Goal: Information Seeking & Learning: Learn about a topic

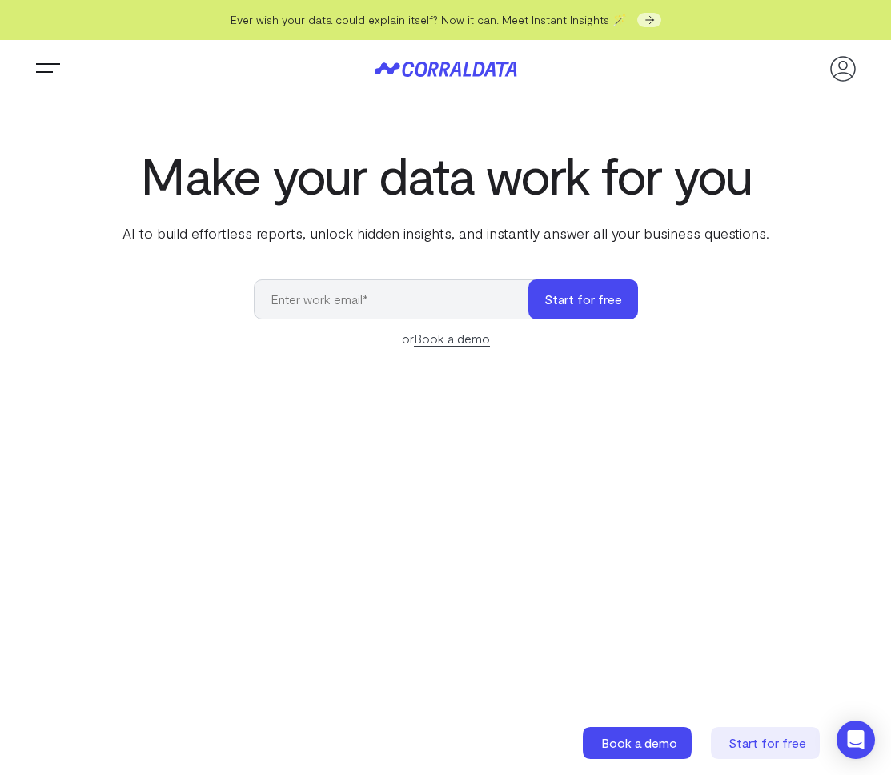
click at [44, 65] on button "Trigger Menu" at bounding box center [48, 69] width 32 height 32
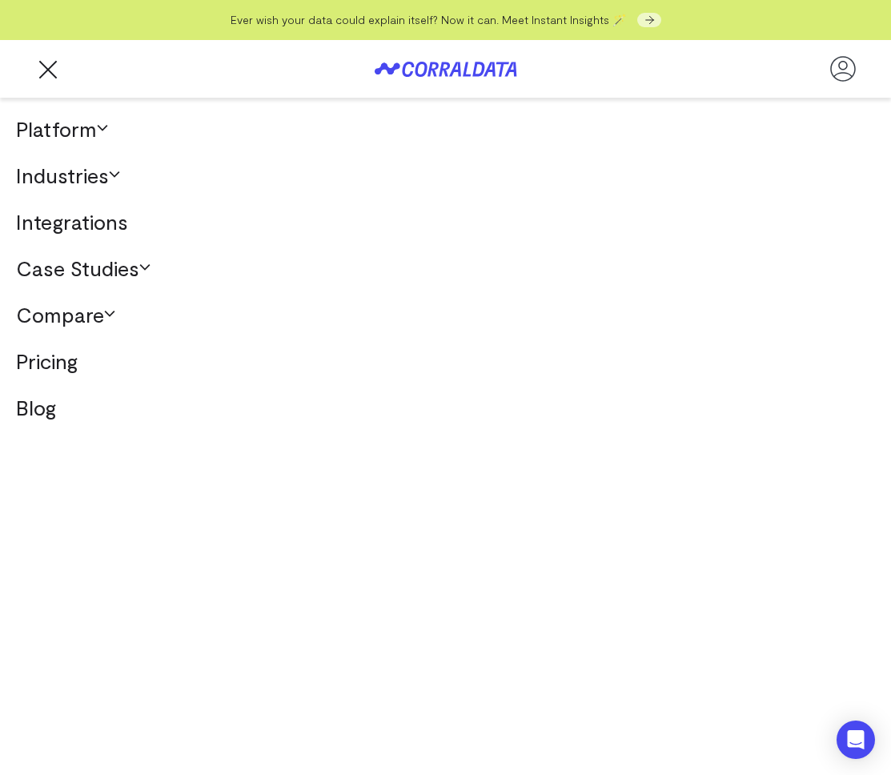
click at [64, 365] on link "Pricing" at bounding box center [445, 361] width 891 height 46
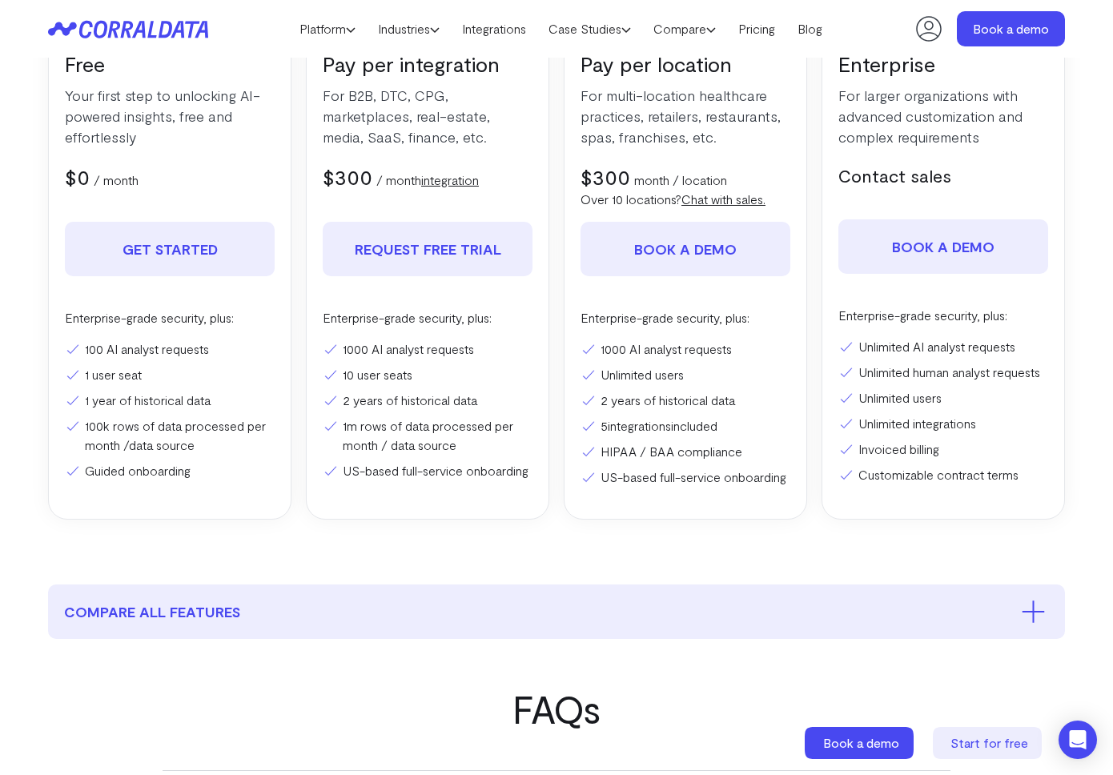
scroll to position [325, 0]
click at [555, 392] on div "Free Your first step to unlocking AI-powered insights, free and effortlessly $0…" at bounding box center [556, 270] width 1017 height 498
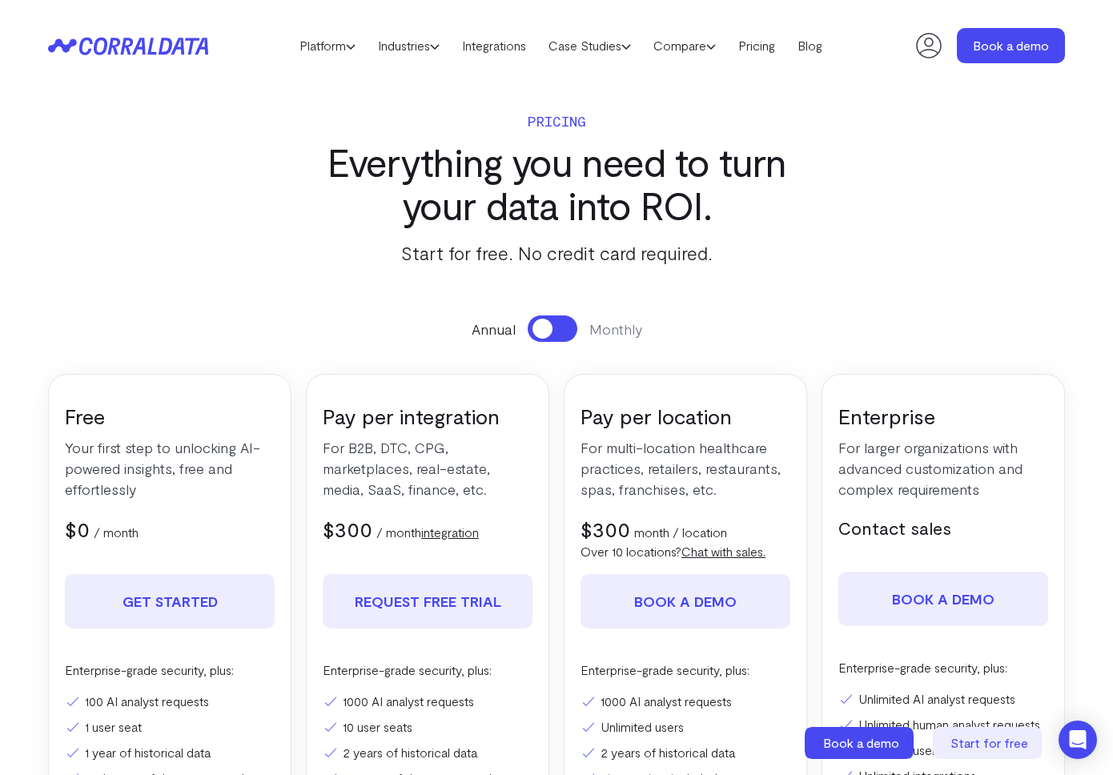
scroll to position [0, 0]
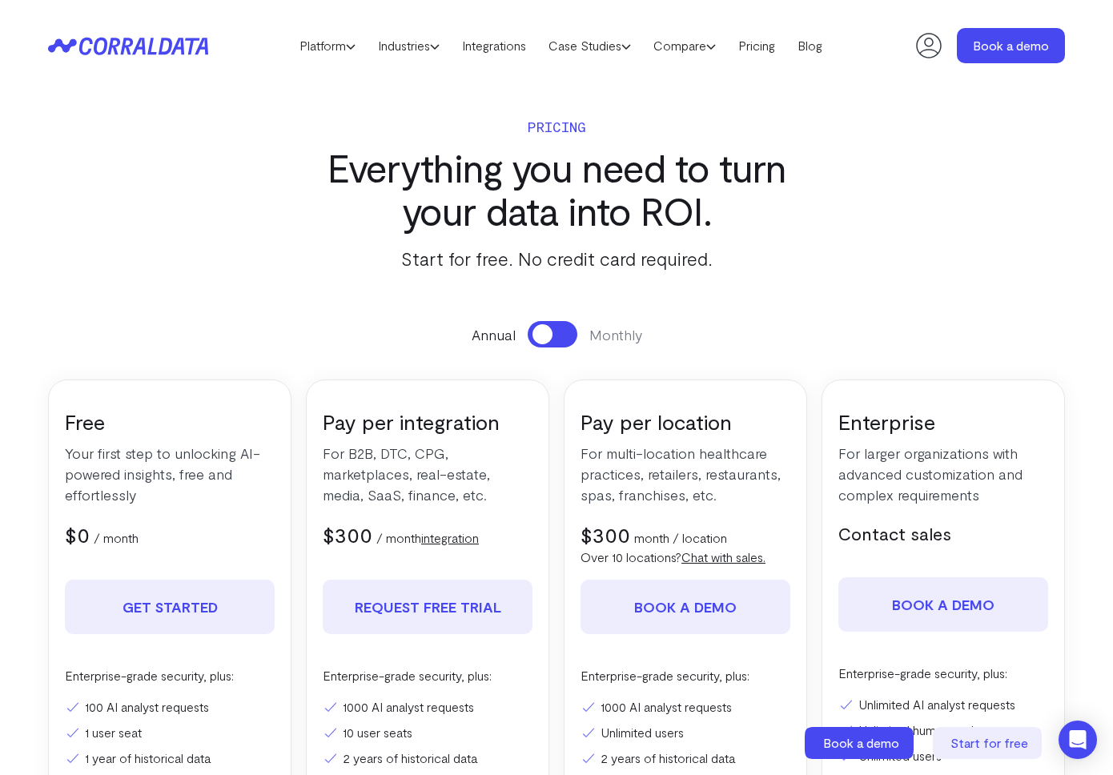
click at [192, 45] on icon at bounding box center [128, 46] width 160 height 18
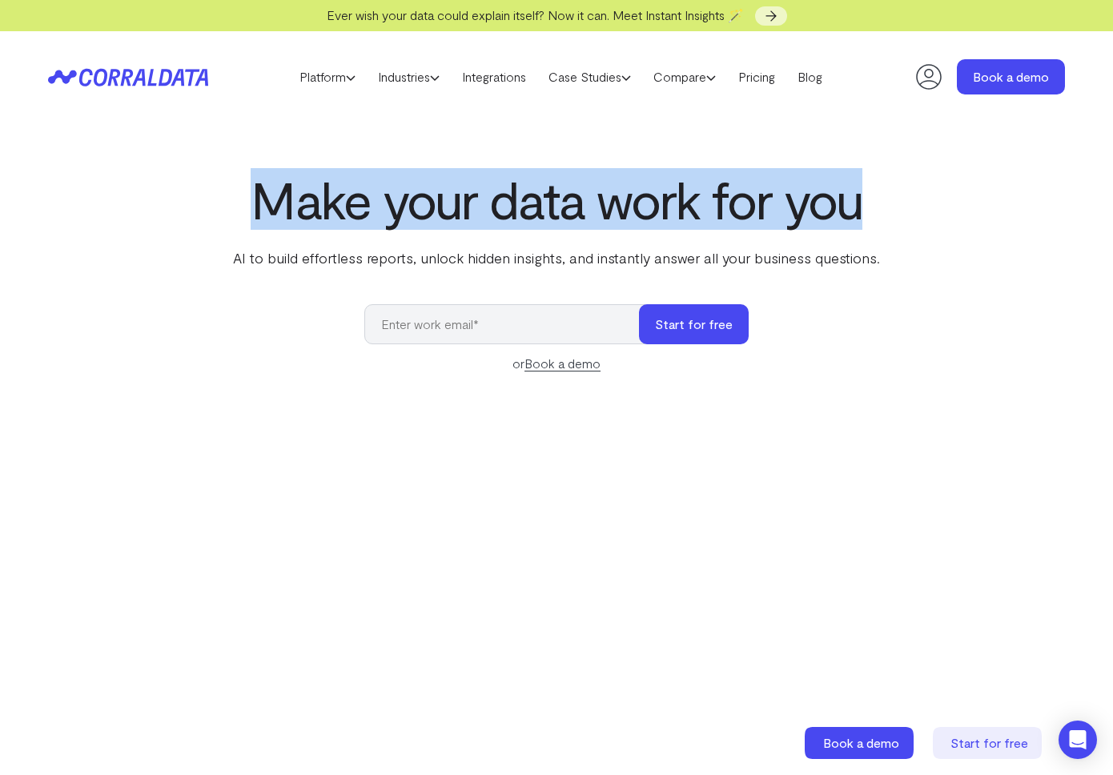
drag, startPoint x: 253, startPoint y: 201, endPoint x: 906, endPoint y: 225, distance: 653.8
click at [906, 225] on div "Make your data work for you AI to build effortless reports, unlock hidden insig…" at bounding box center [556, 529] width 1113 height 716
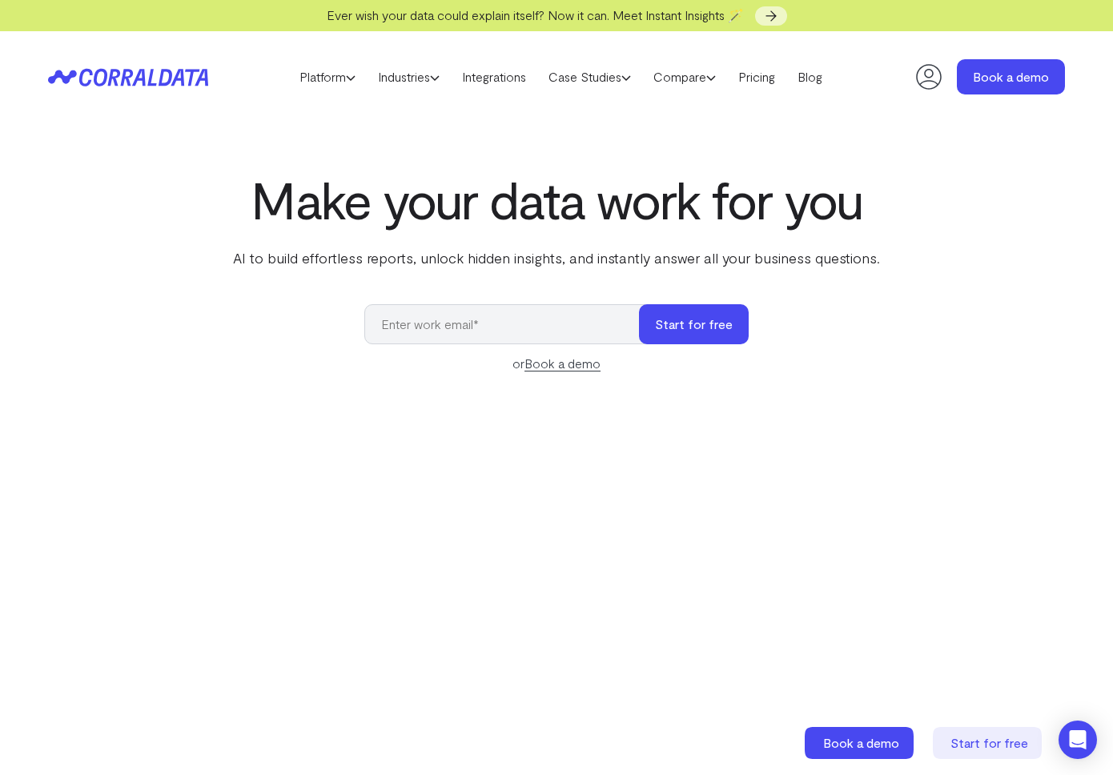
click at [892, 247] on div "Make your data work for you AI to build effortless reports, unlock hidden insig…" at bounding box center [556, 529] width 1113 height 716
click at [303, 146] on section "Make your data work for you AI to build effortless reports, unlock hidden insig…" at bounding box center [556, 540] width 1113 height 836
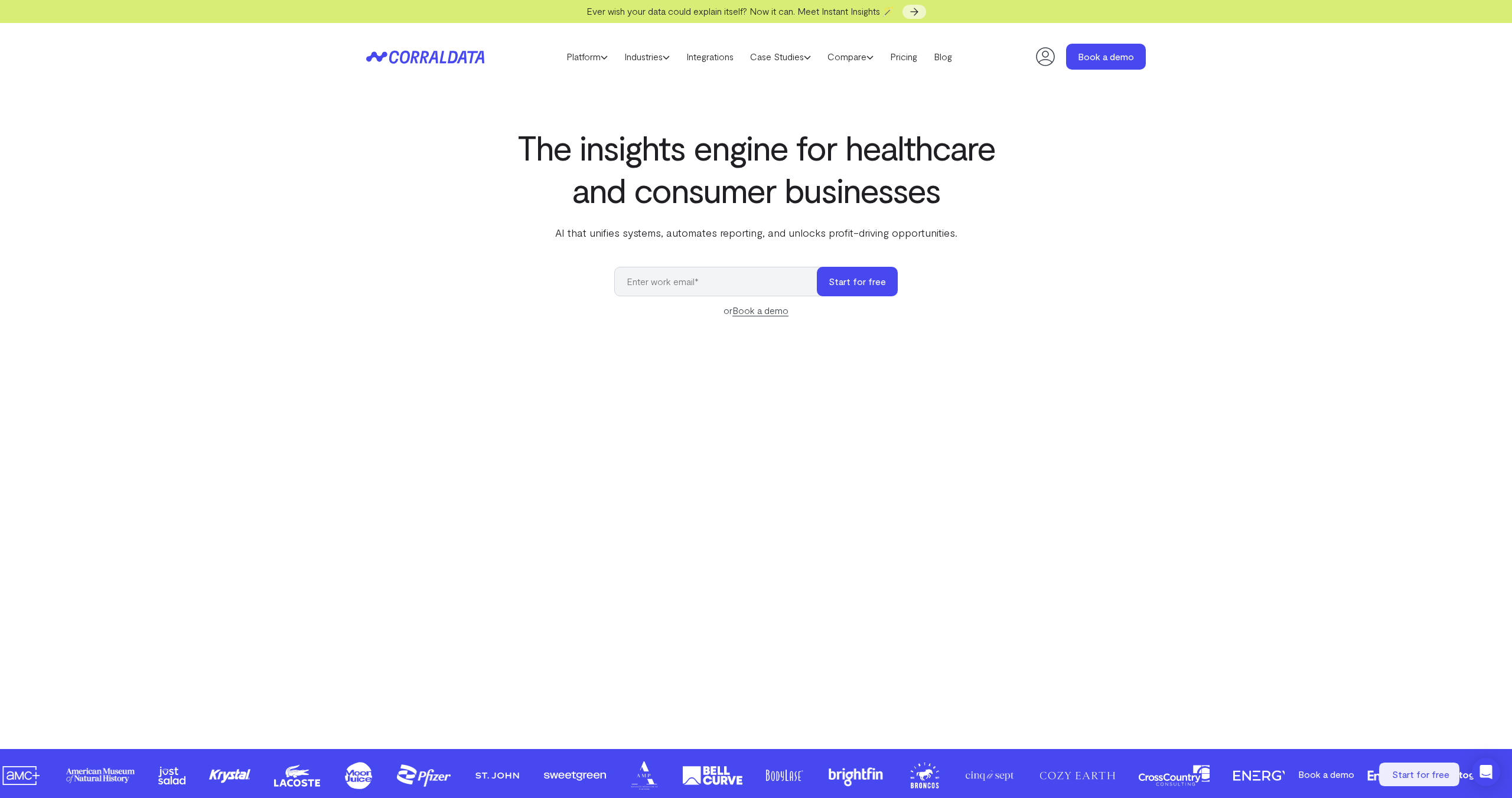
select select "2"
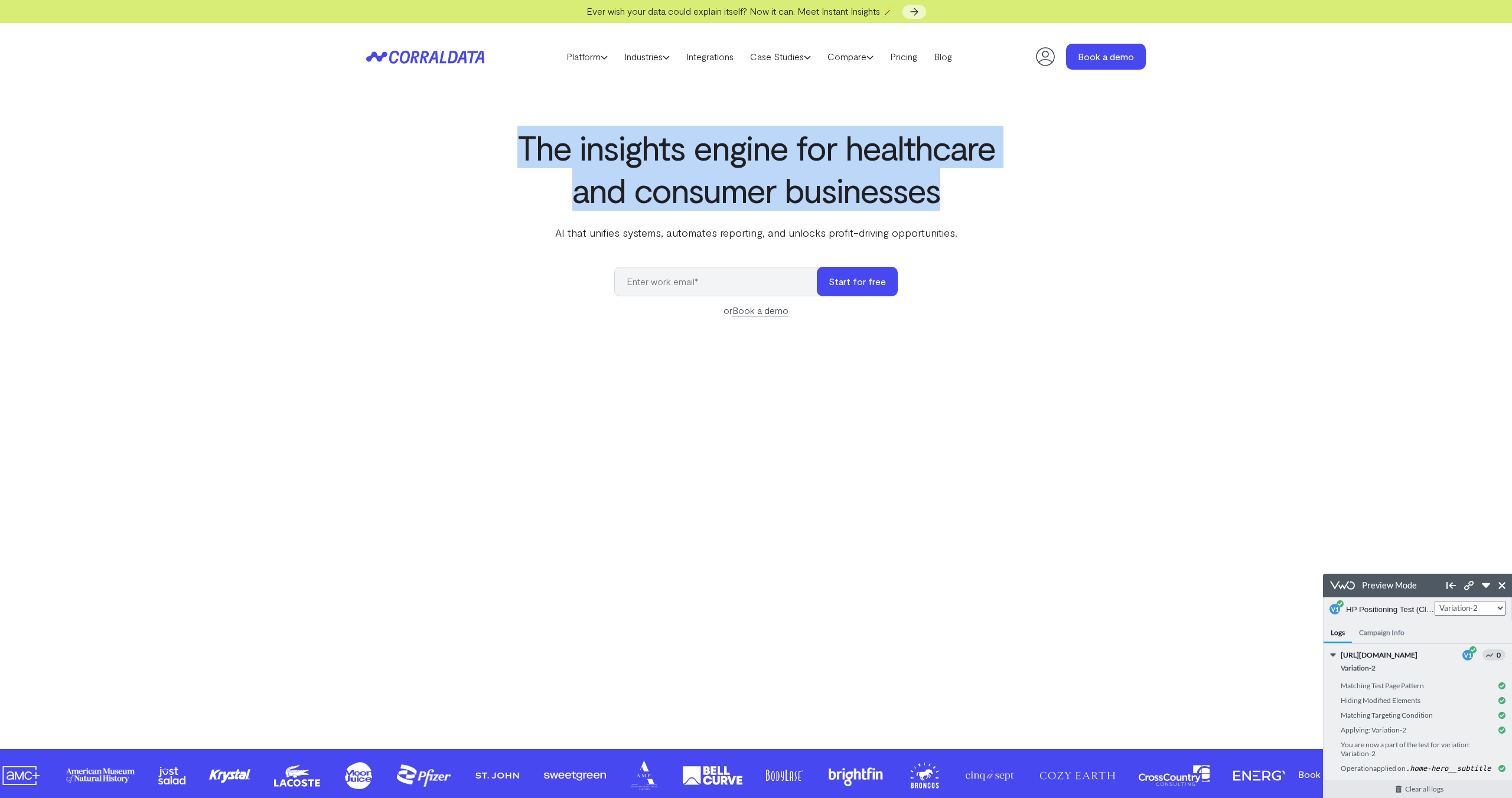
drag, startPoint x: 985, startPoint y: 199, endPoint x: 454, endPoint y: 127, distance: 535.9
click at [454, 127] on div "The insights engine for healthcare and consumer businesses AI that unifies syst…" at bounding box center [755, 411] width 850 height 570
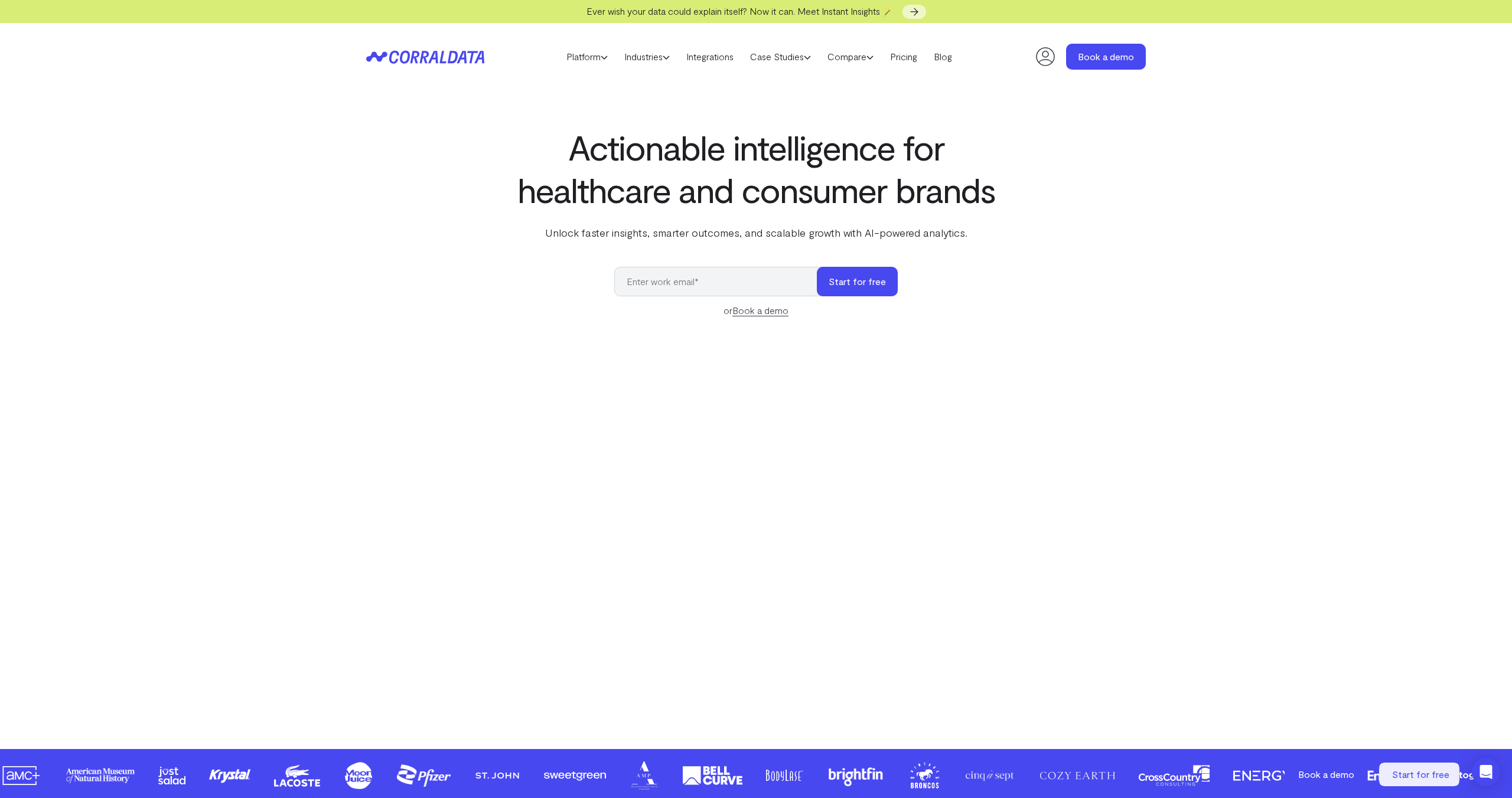
select select "4"
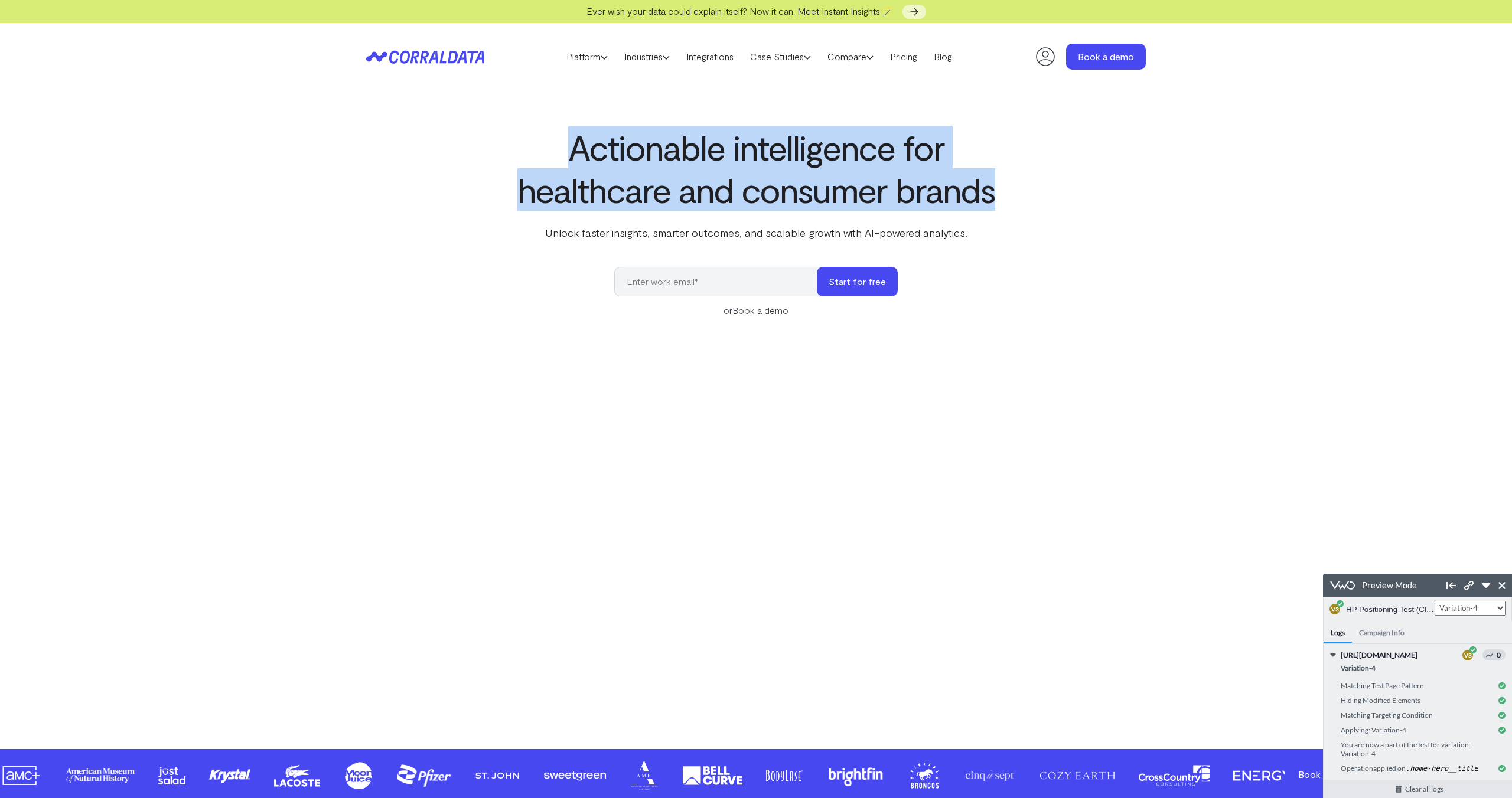
drag, startPoint x: 1027, startPoint y: 197, endPoint x: 552, endPoint y: 159, distance: 476.5
click at [552, 159] on div "Actionable intelligence for healthcare and consumer brands Unlock faster insigh…" at bounding box center [755, 411] width 850 height 570
click at [553, 140] on h1 "Actionable intelligence for healthcare and consumer brands" at bounding box center [755, 168] width 482 height 85
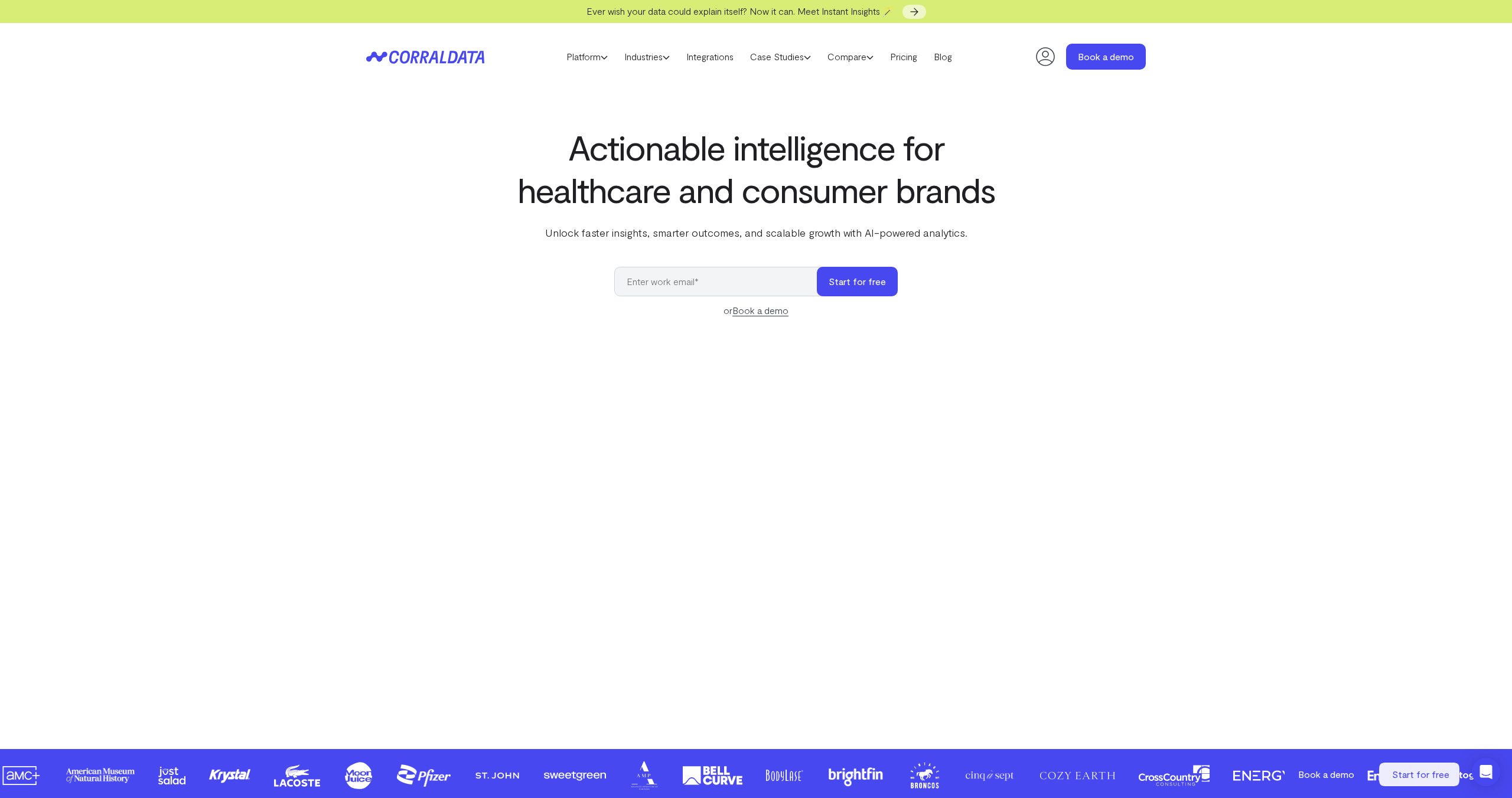
select select "4"
